Goal: Information Seeking & Learning: Learn about a topic

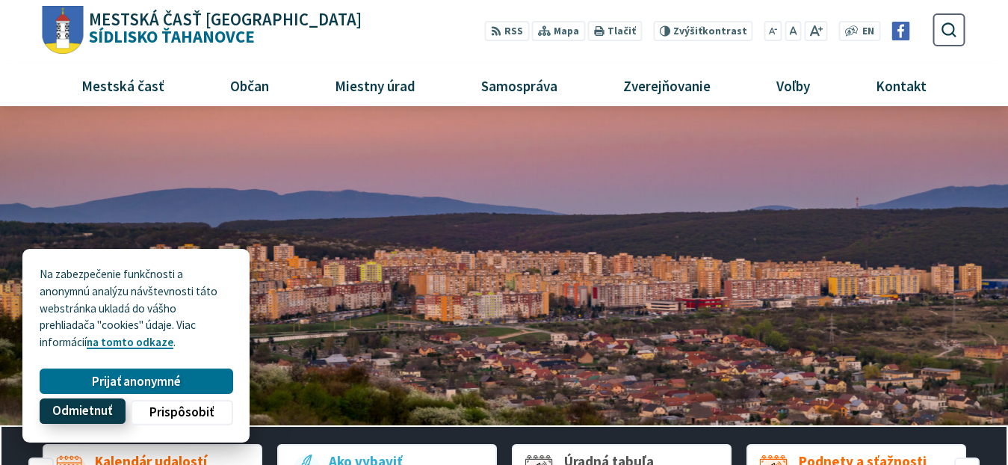
click at [84, 409] on span "Odmietnuť" at bounding box center [82, 411] width 60 height 16
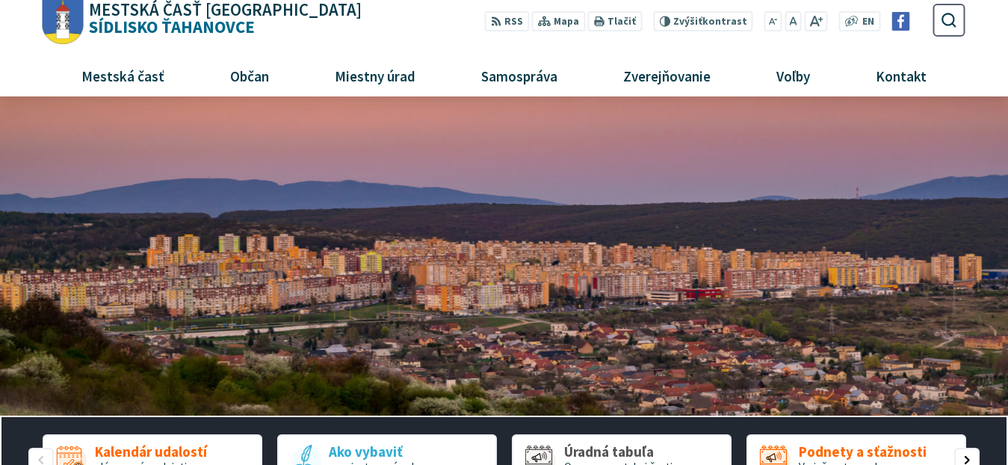
scroll to position [224, 0]
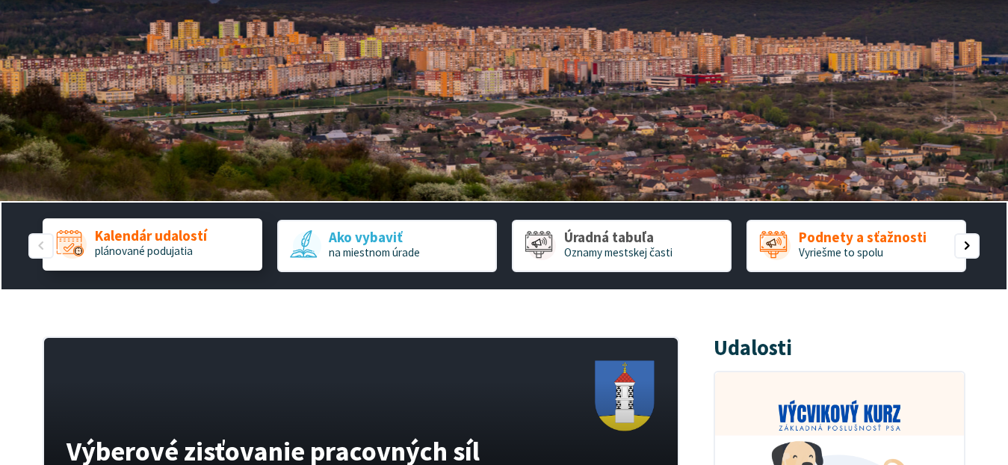
click at [149, 241] on span "Kalendár udalostí" at bounding box center [151, 237] width 112 height 16
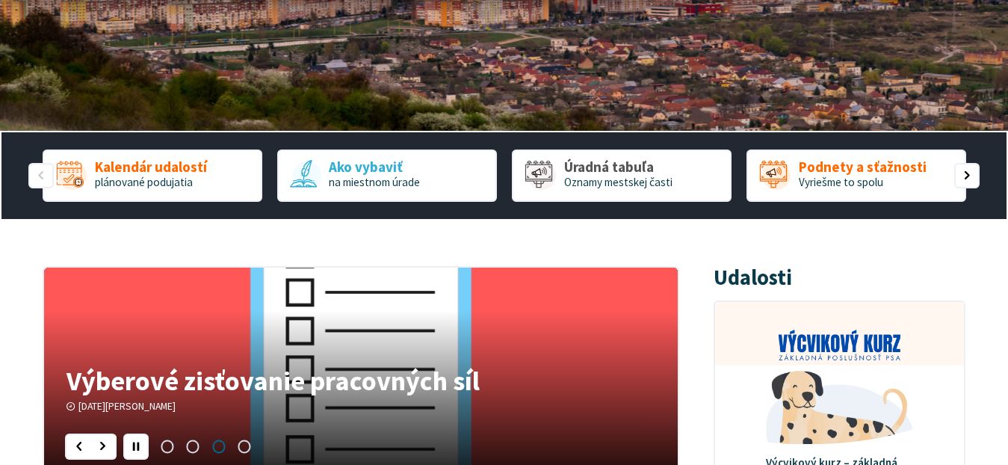
scroll to position [299, 0]
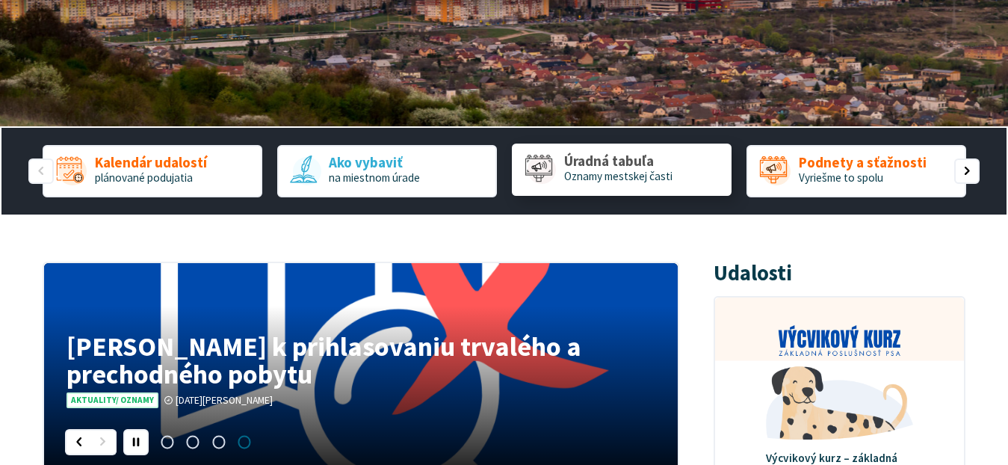
click at [619, 170] on span "Oznamy mestskej časti" at bounding box center [618, 176] width 108 height 14
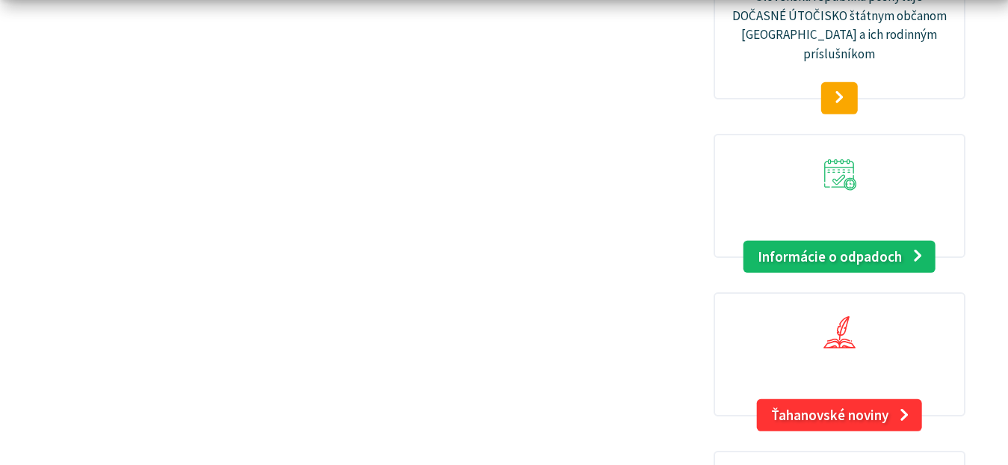
scroll to position [1718, 0]
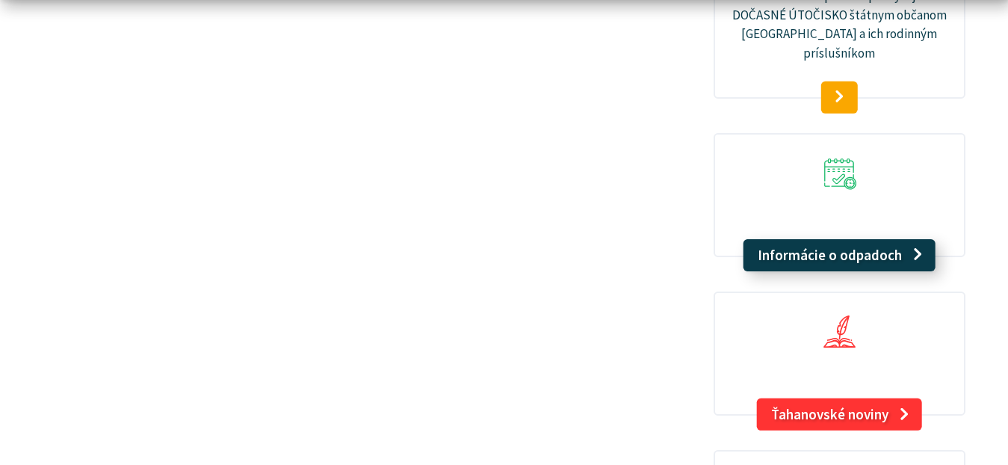
click at [855, 239] on link "Informácie o odpadoch" at bounding box center [839, 255] width 192 height 33
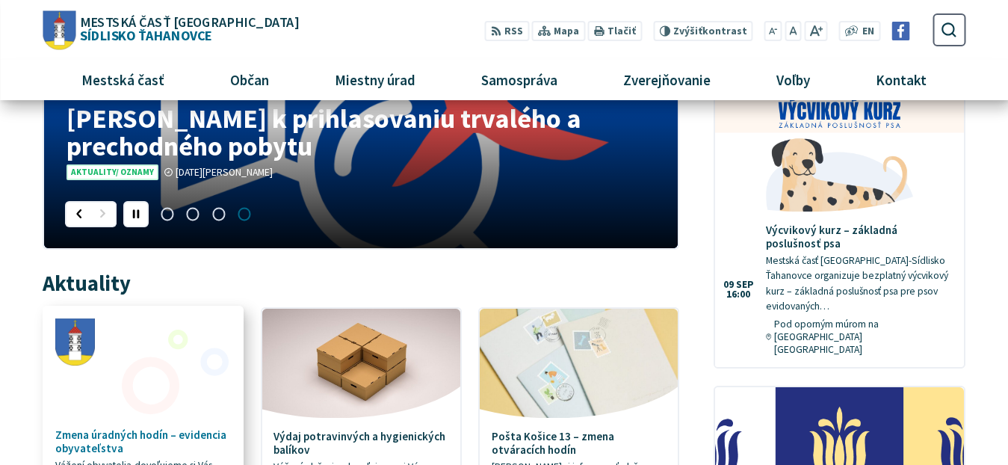
scroll to position [448, 0]
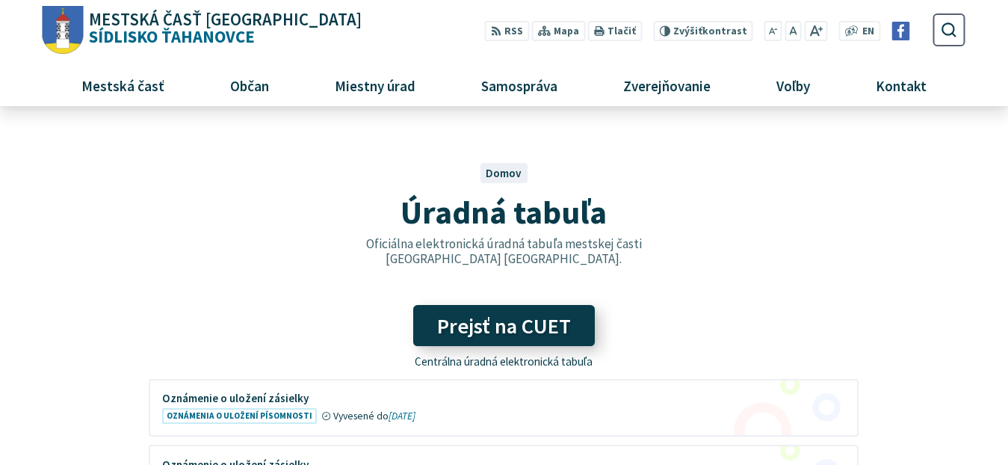
click at [499, 332] on link "Prejsť na CUET" at bounding box center [504, 325] width 182 height 41
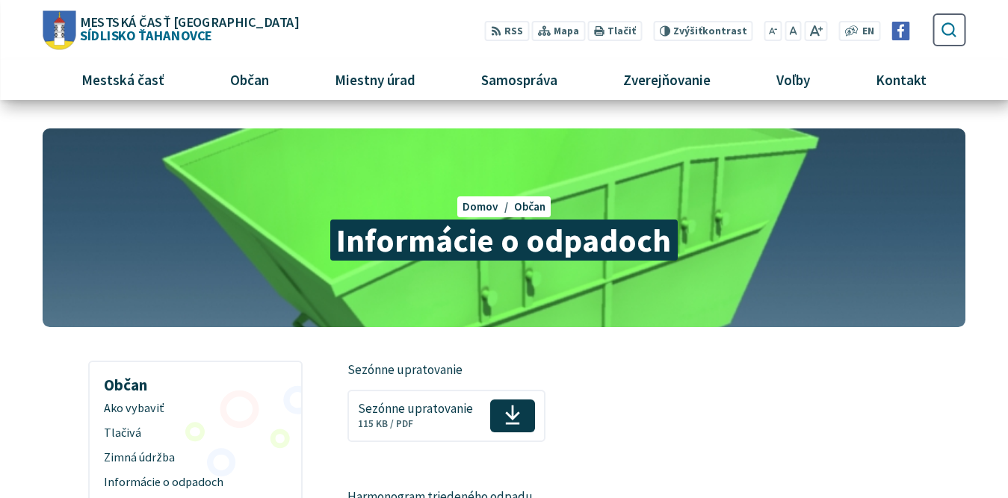
click at [950, 30] on icon "submit" at bounding box center [948, 29] width 17 height 17
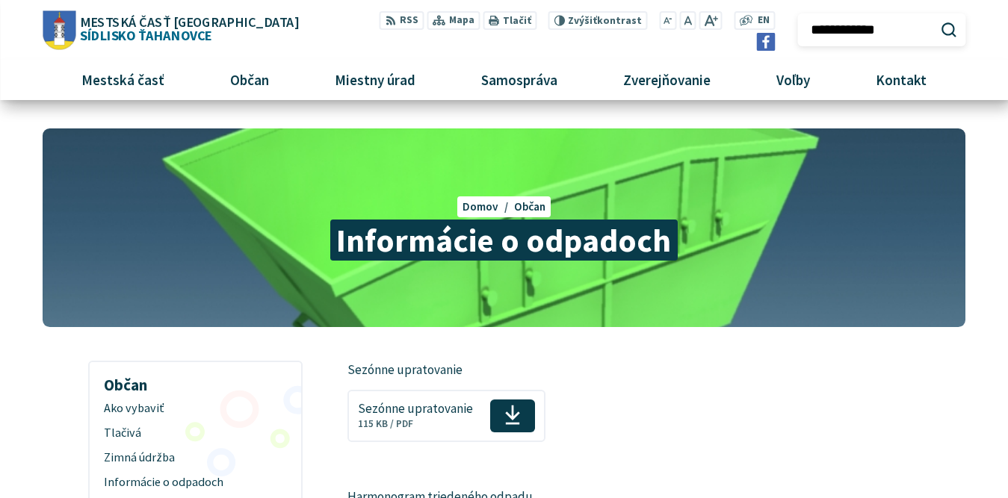
type input "**********"
click at [936, 17] on button "Odoslať vyhľadávací formulár" at bounding box center [948, 29] width 25 height 25
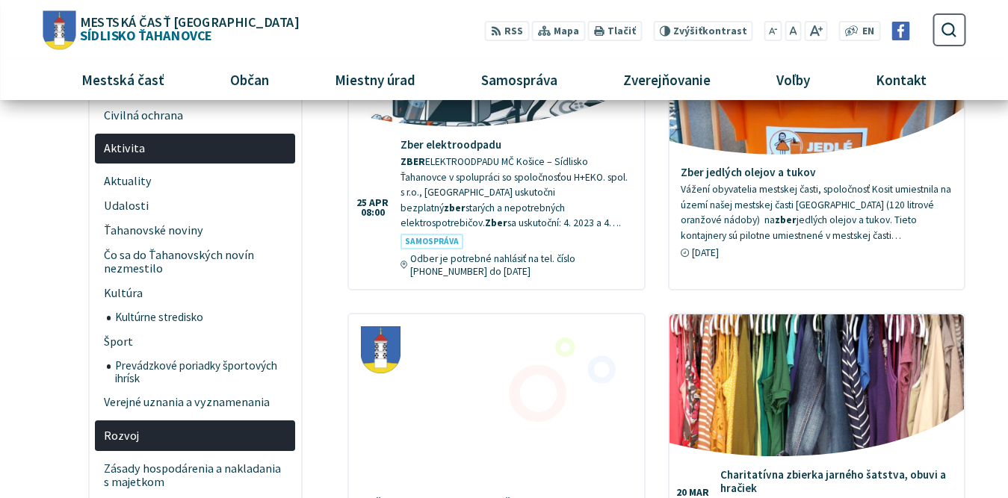
scroll to position [149, 0]
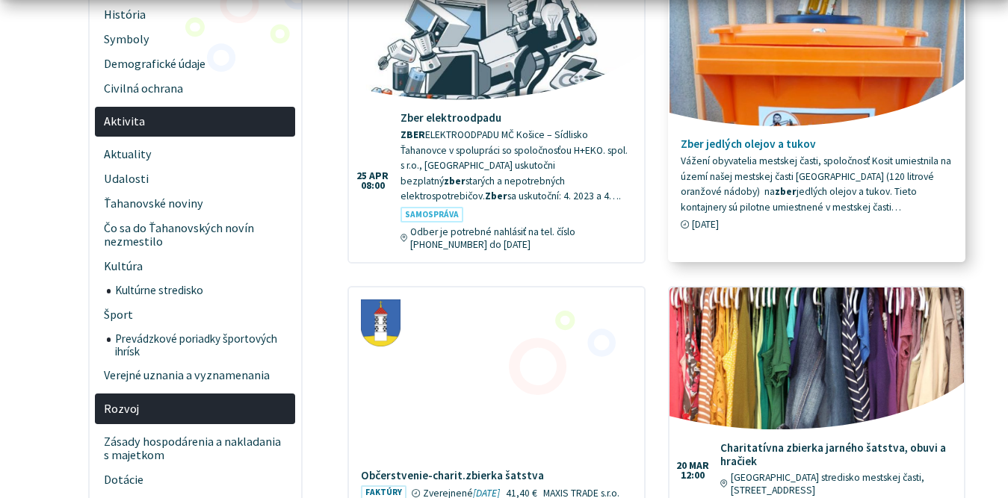
click at [798, 205] on span "Vážení obyvatelia mestskej časti, spoločnosť Kosit umiestnila na území našej me…" at bounding box center [816, 184] width 270 height 59
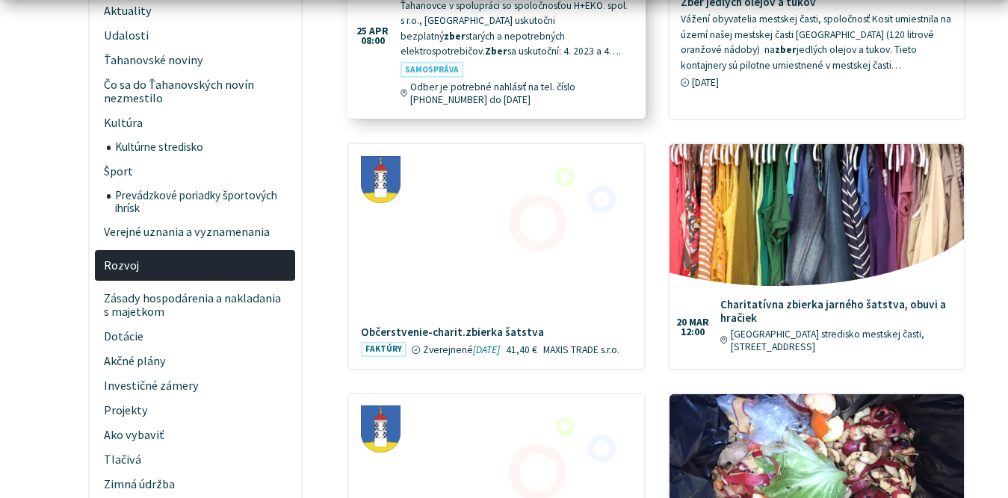
scroll to position [299, 0]
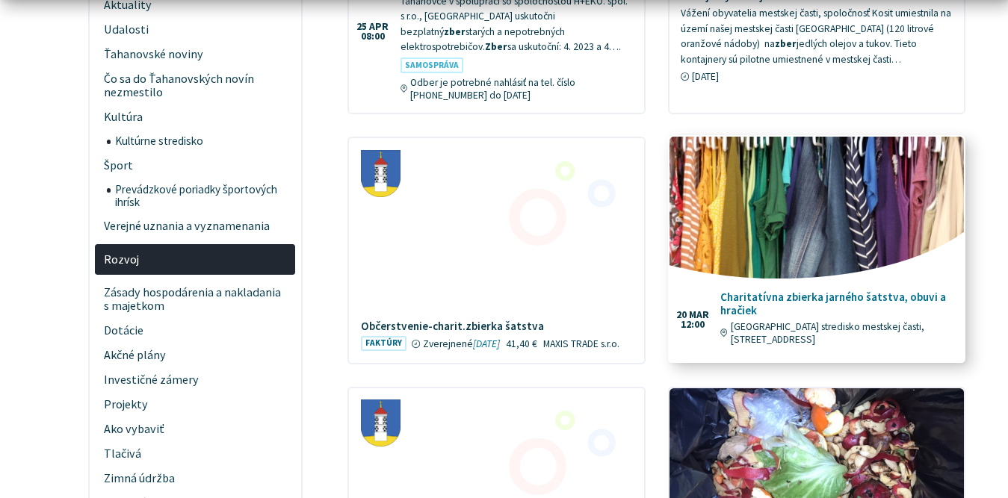
click at [799, 297] on h4 "Charitatívna zbierka jarného šatstva, obuvi a hračiek" at bounding box center [836, 304] width 232 height 27
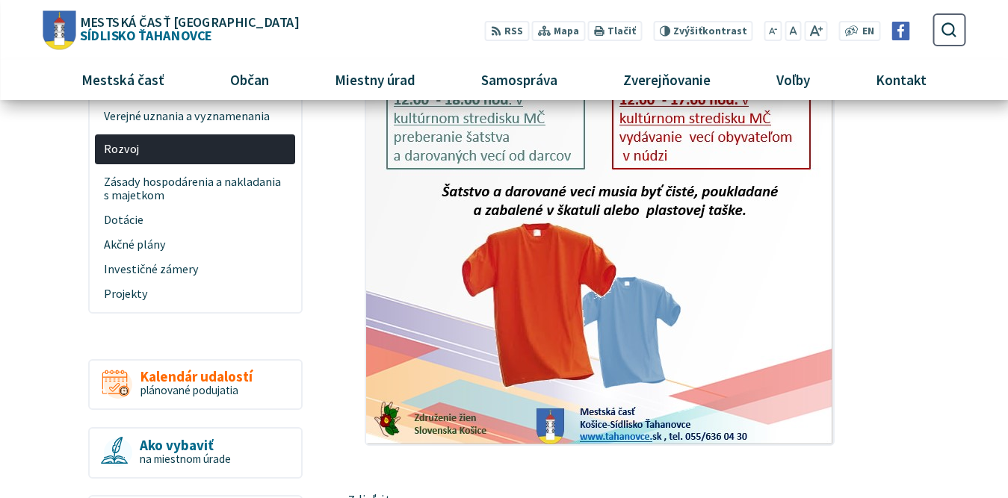
scroll to position [747, 0]
